Goal: Find specific page/section: Find specific page/section

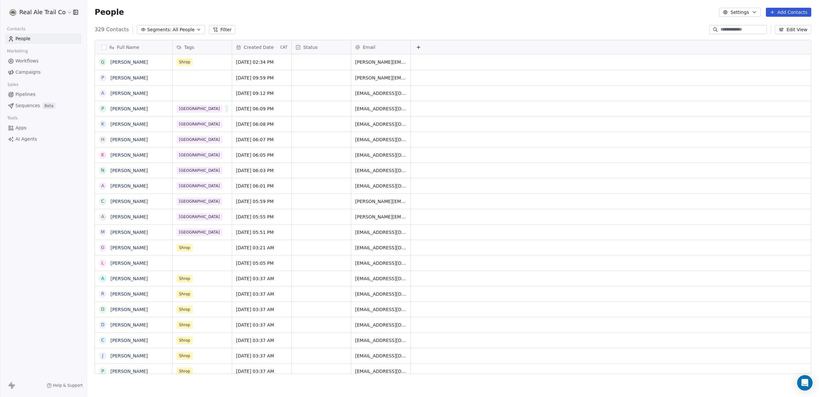
scroll to position [350, 732]
click at [22, 74] on span "Campaigns" at bounding box center [27, 72] width 25 height 7
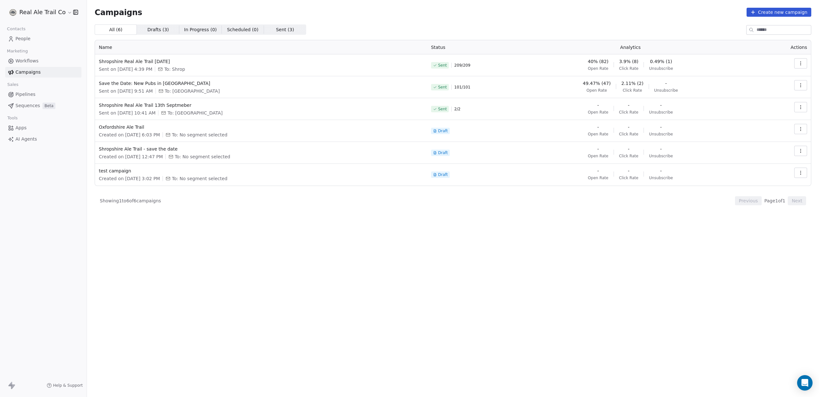
click at [192, 28] on span "In Progress ( 0 )" at bounding box center [200, 29] width 33 height 7
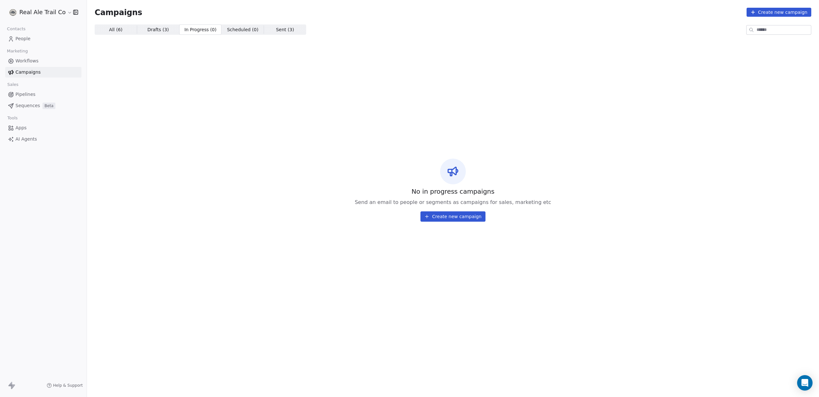
click at [116, 31] on span "All ( 6 )" at bounding box center [116, 29] width 14 height 7
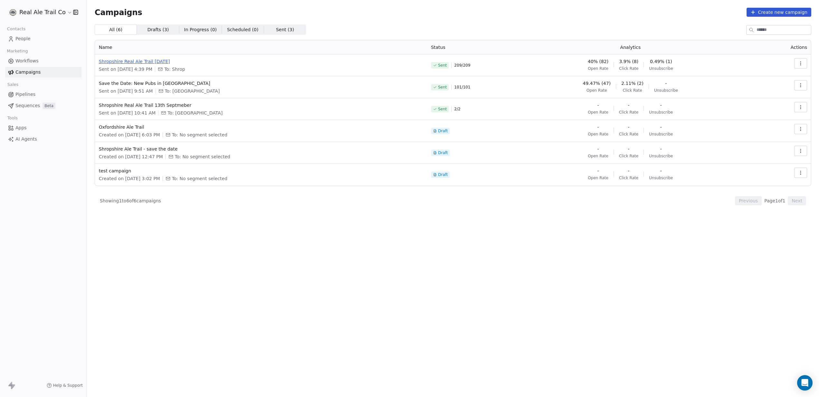
click at [151, 63] on span "Shropshire Real Ale Trail [DATE]" at bounding box center [261, 61] width 324 height 6
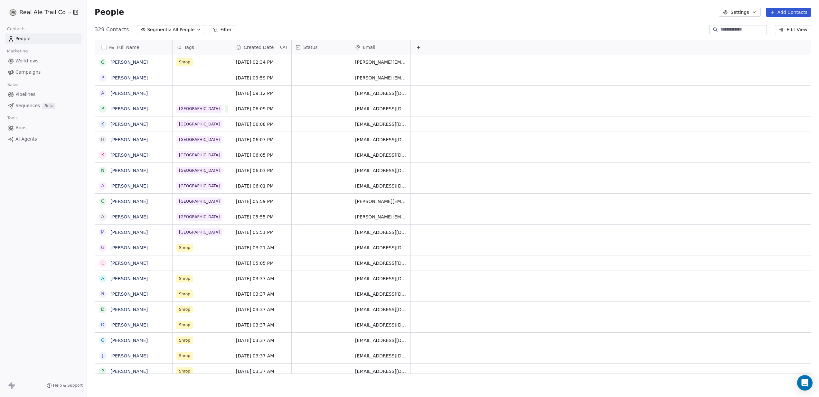
scroll to position [0, 0]
click at [22, 71] on span "Campaigns" at bounding box center [27, 72] width 25 height 7
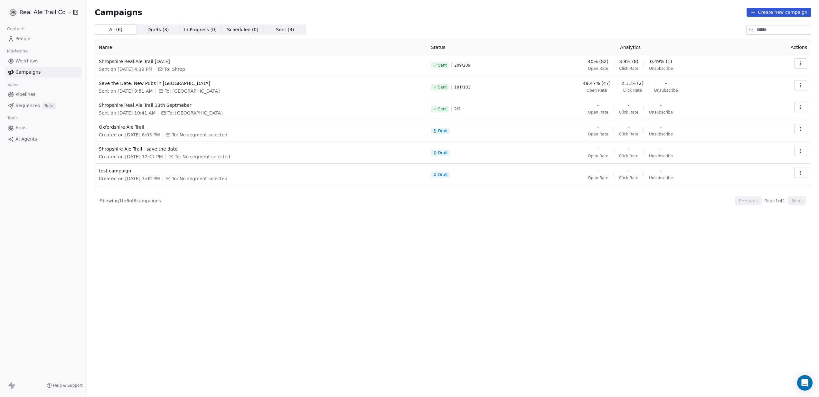
scroll to position [0, 0]
